Goal: Information Seeking & Learning: Learn about a topic

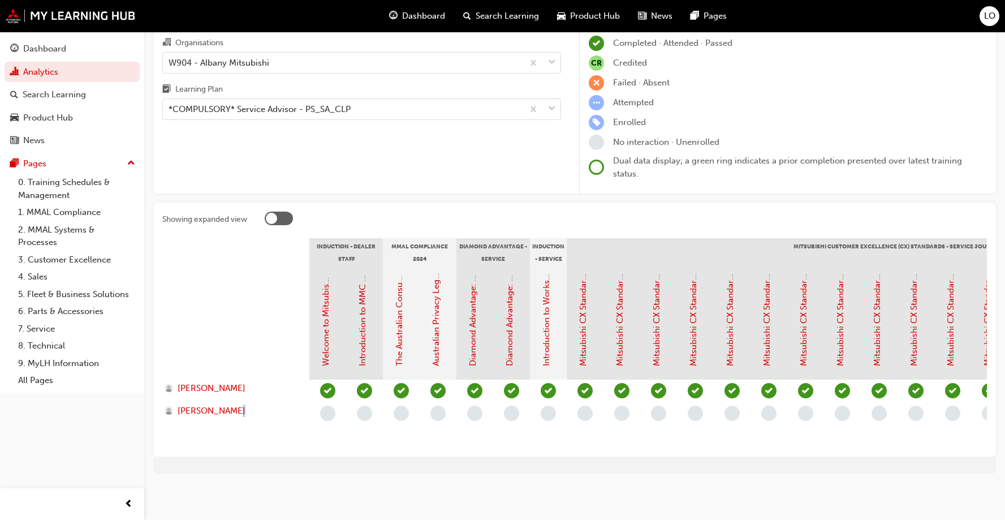
drag, startPoint x: 298, startPoint y: 451, endPoint x: 560, endPoint y: 450, distance: 261.9
click at [560, 450] on div "Showing expanded view Induction - Dealer Staff MMAL Compliance 2024 Diamond Adv…" at bounding box center [574, 330] width 843 height 254
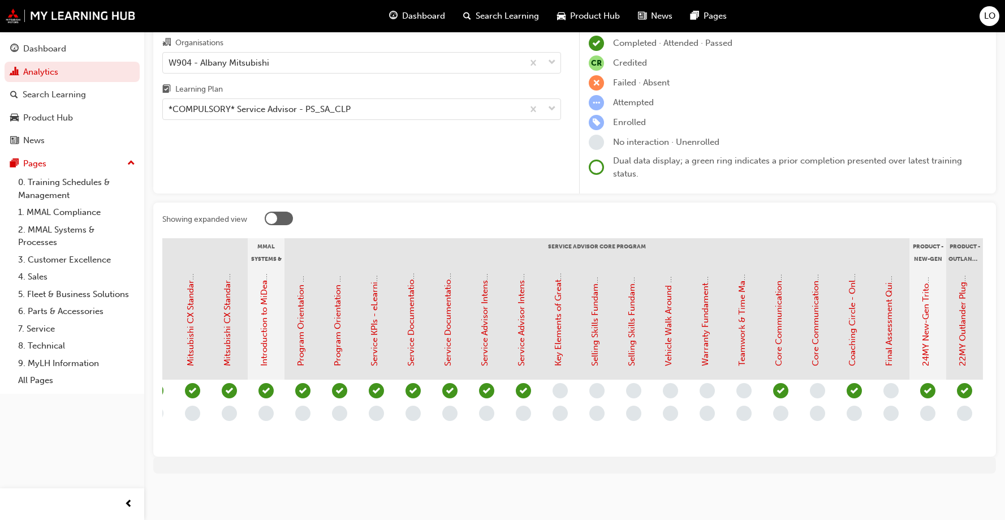
scroll to position [0, 1014]
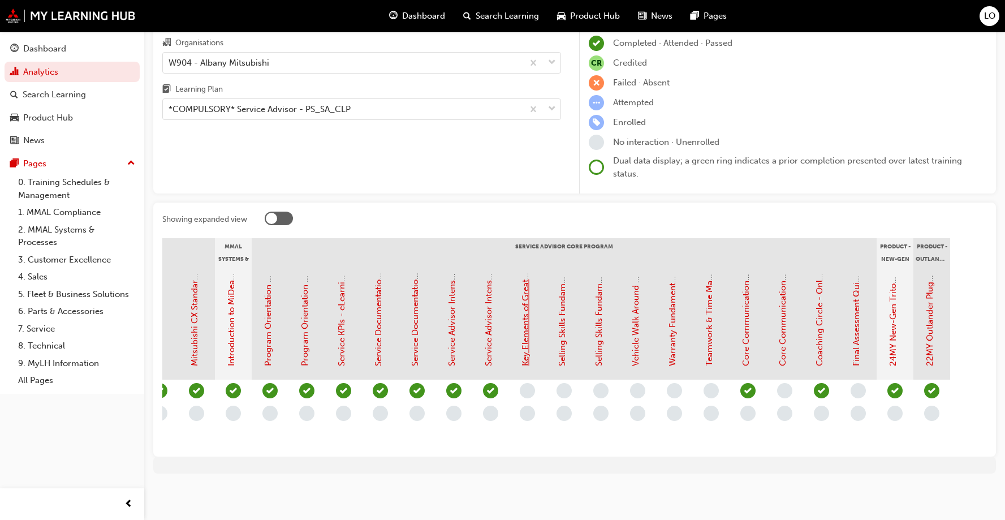
click at [530, 349] on link "Key Elements of Great Communication - eLearning Module (Service Advisor Core Pr…" at bounding box center [525, 187] width 10 height 358
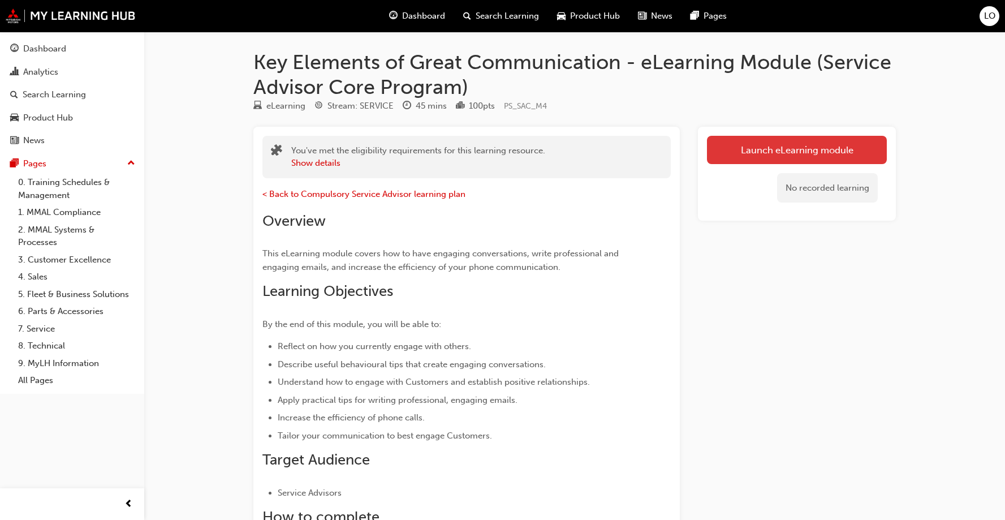
click at [747, 157] on link "Launch eLearning module" at bounding box center [797, 150] width 180 height 28
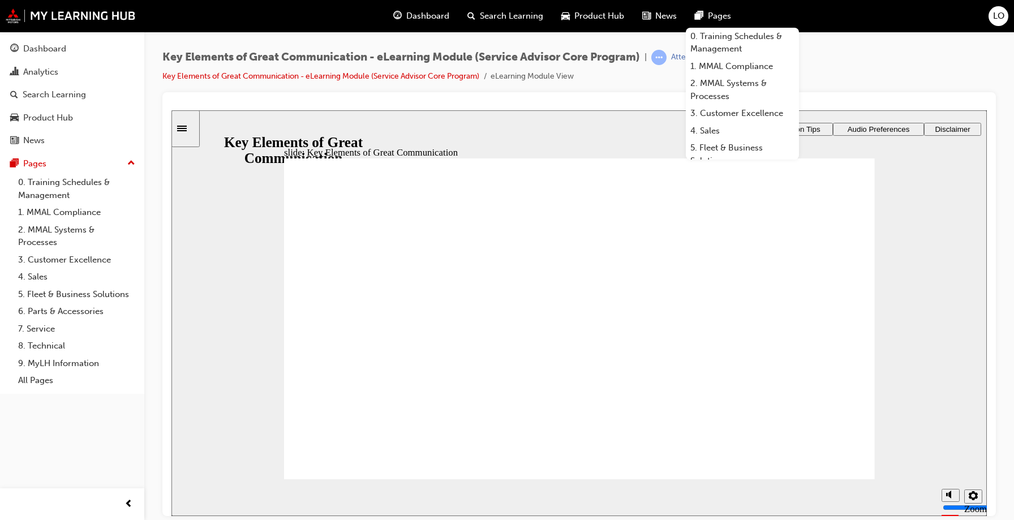
click at [903, 83] on div "Key Elements of Great Communication - eLearning Module (Service Advisor Core Pr…" at bounding box center [578, 71] width 833 height 42
